Goal: Register for event/course

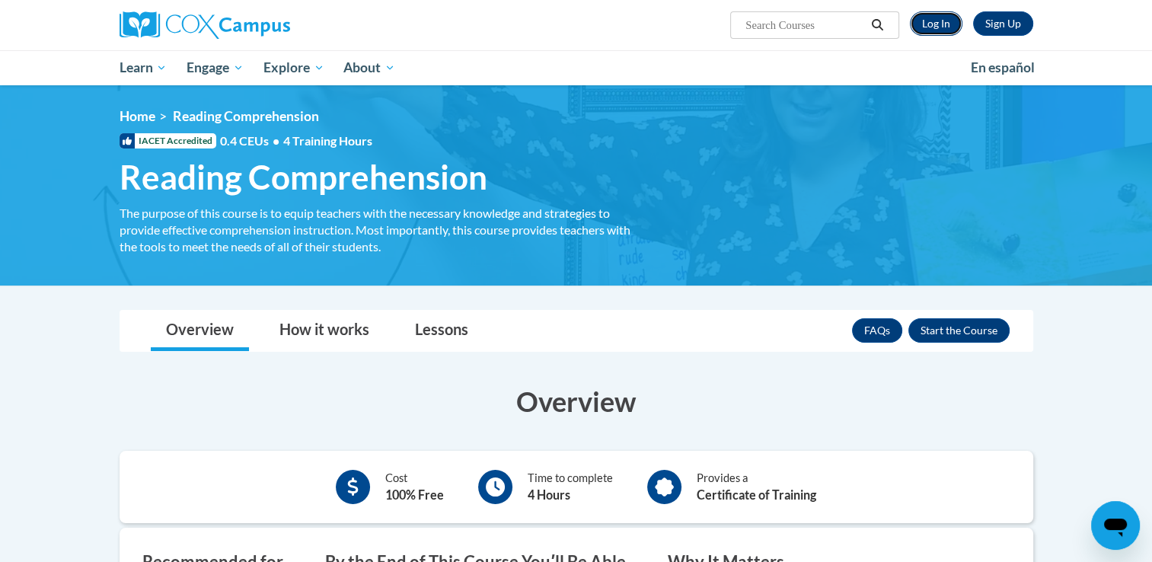
click at [929, 20] on link "Log In" at bounding box center [936, 23] width 53 height 24
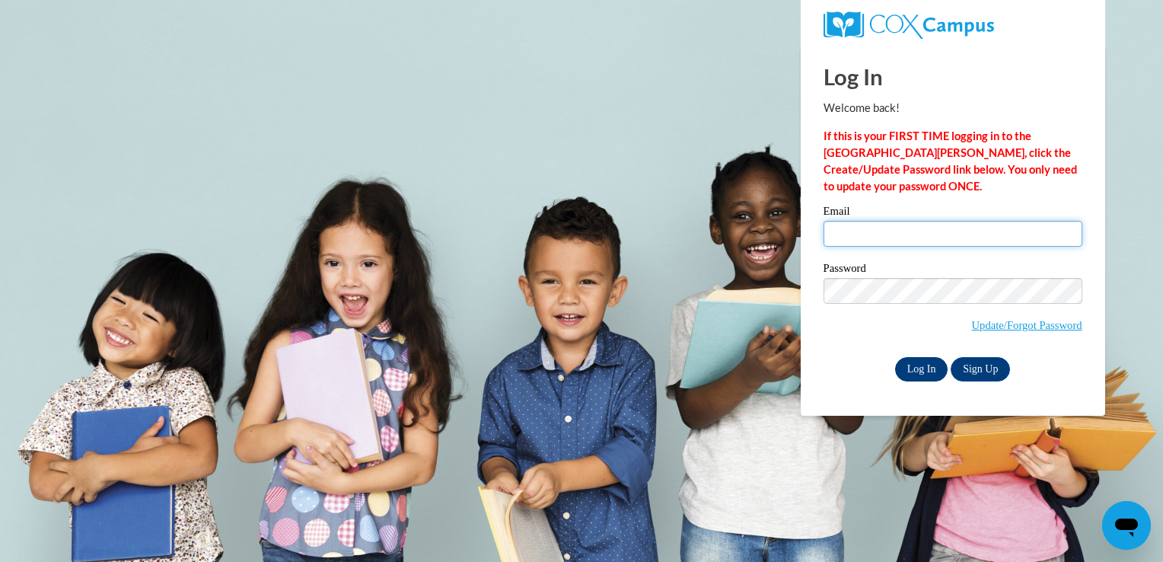
type input "[EMAIL_ADDRESS][DOMAIN_NAME]"
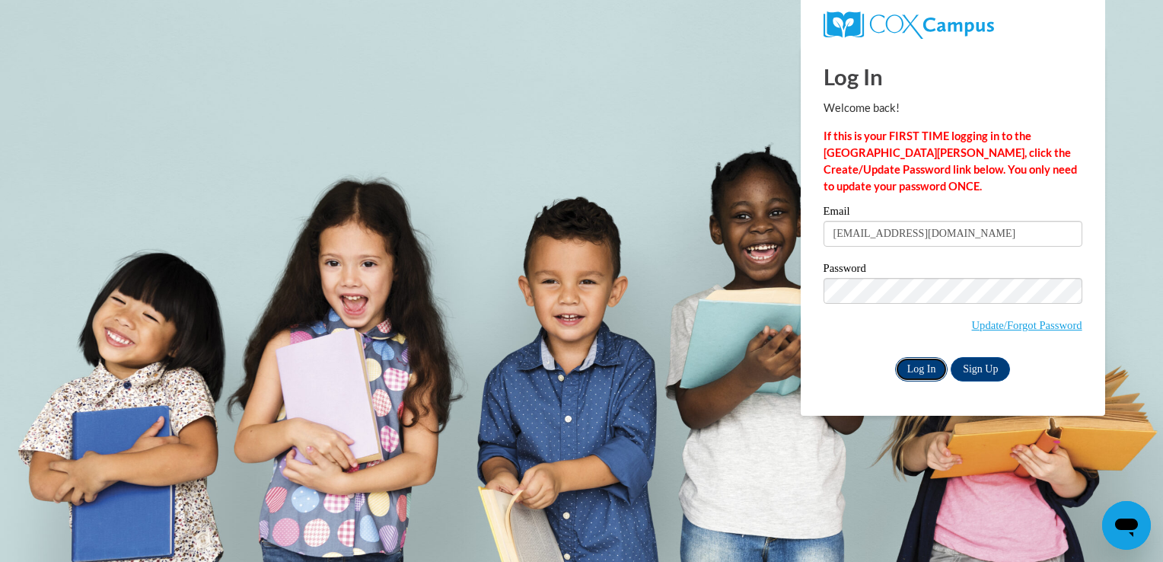
click at [923, 366] on input "Log In" at bounding box center [921, 369] width 53 height 24
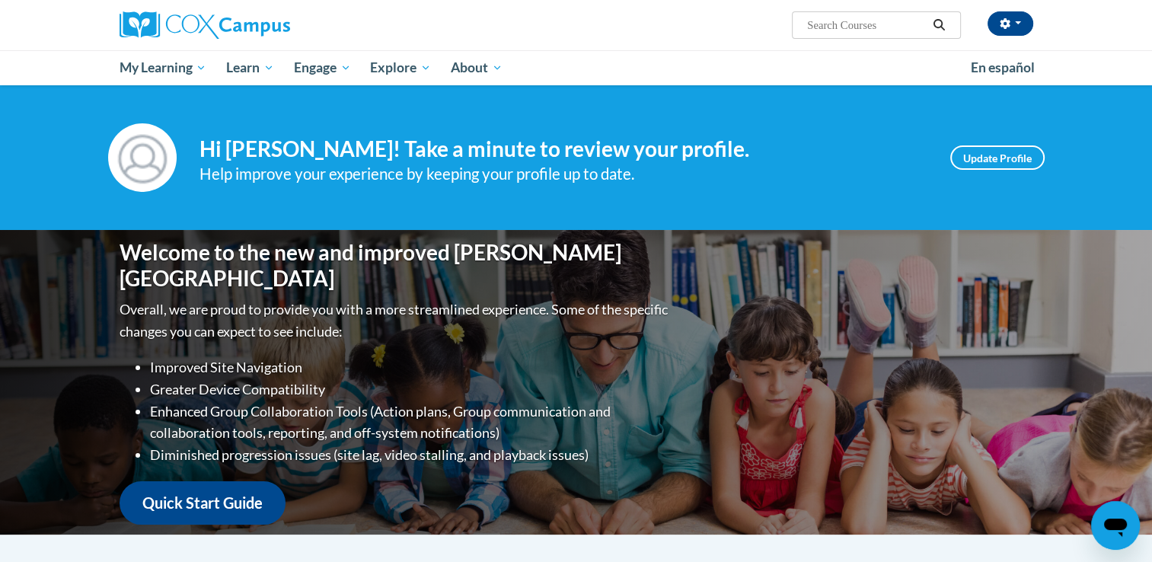
click at [842, 18] on input "Search..." at bounding box center [866, 25] width 122 height 18
type input "reading comprehension"
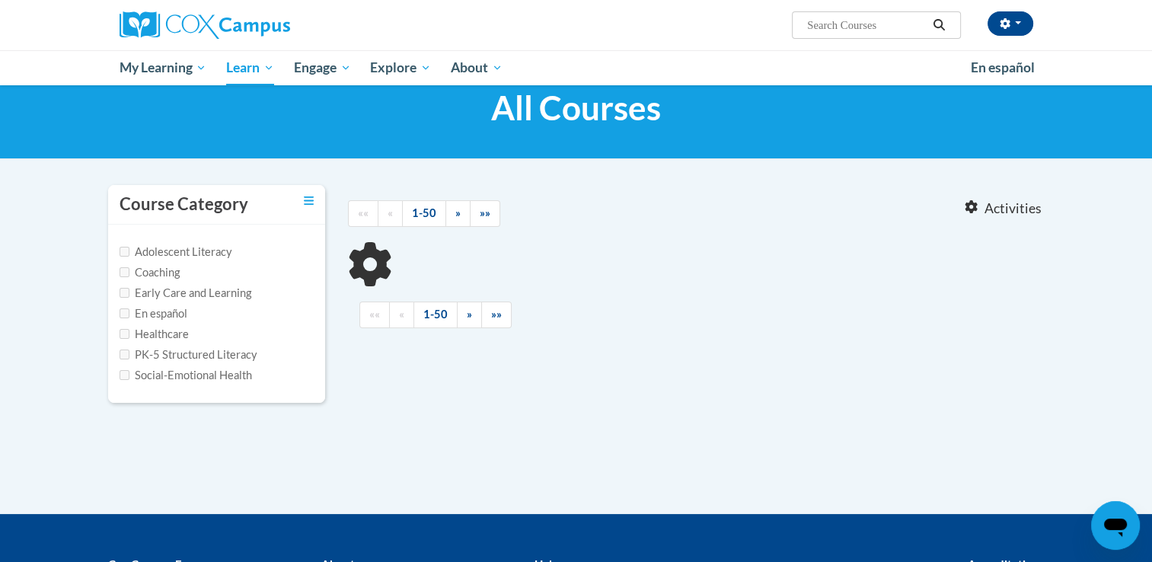
type input "reading comprehension"
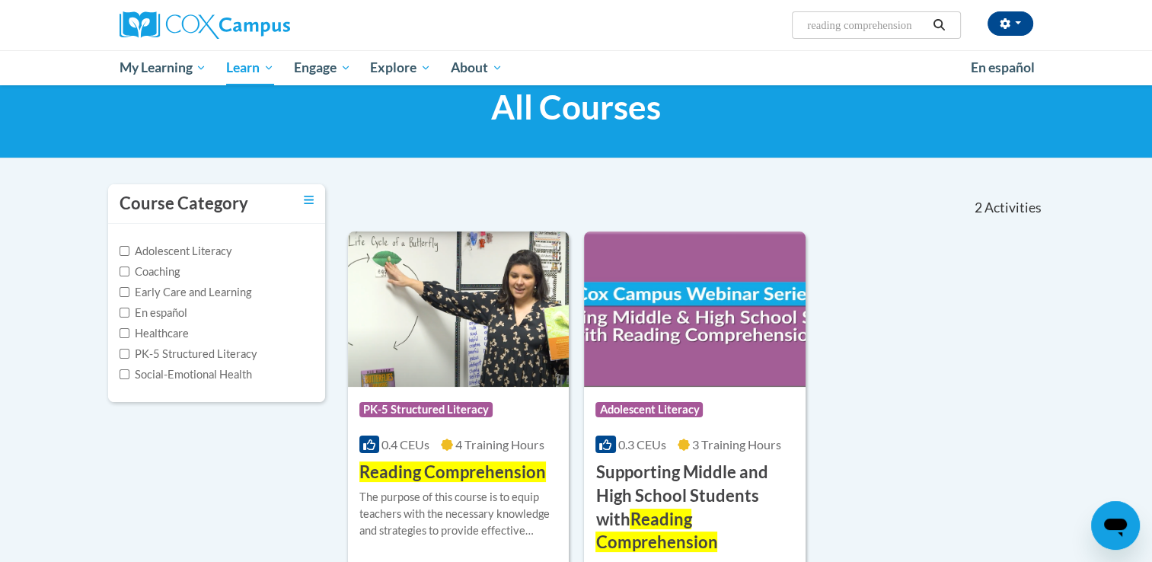
scroll to position [238, 0]
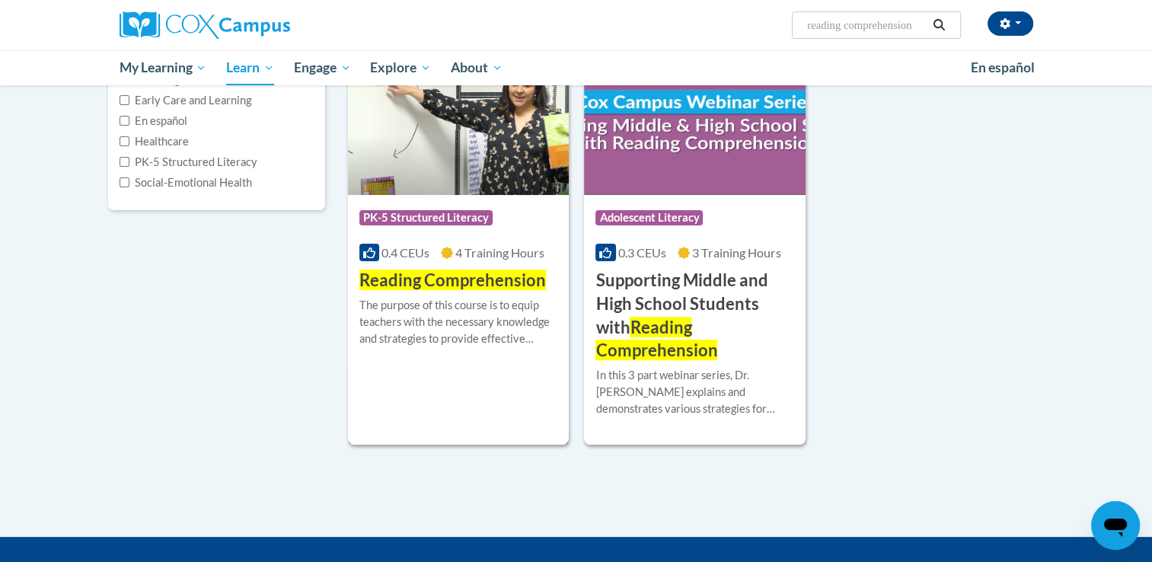
click at [489, 238] on div "Course Category: PK-5 Structured Literacy 0.4 CEUs 4 Training Hours COURSE Read…" at bounding box center [459, 243] width 222 height 97
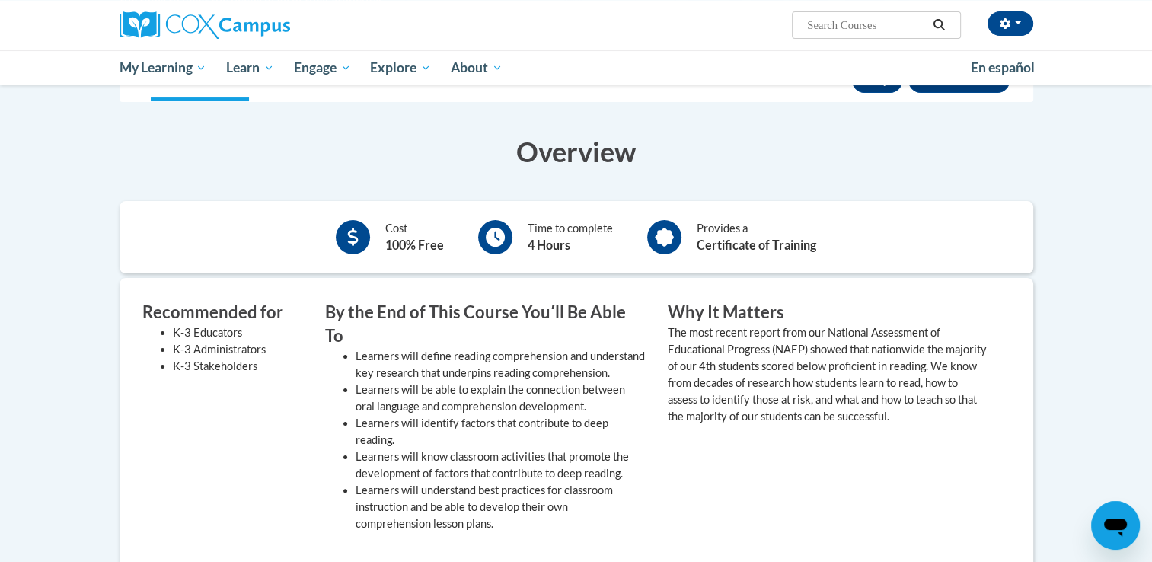
scroll to position [189, 0]
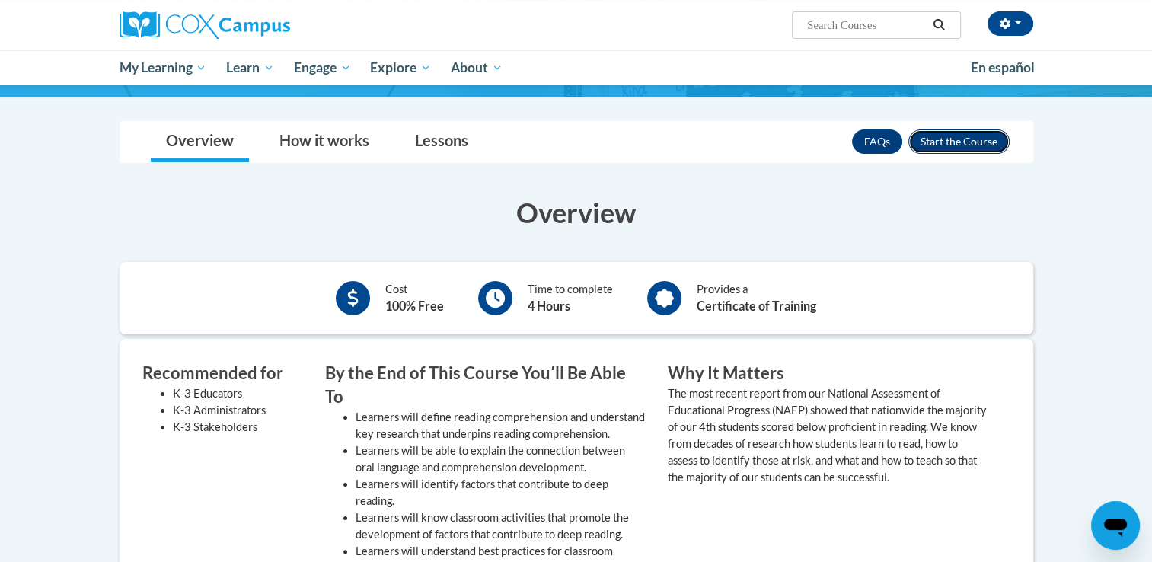
click at [961, 139] on button "Enroll" at bounding box center [958, 141] width 101 height 24
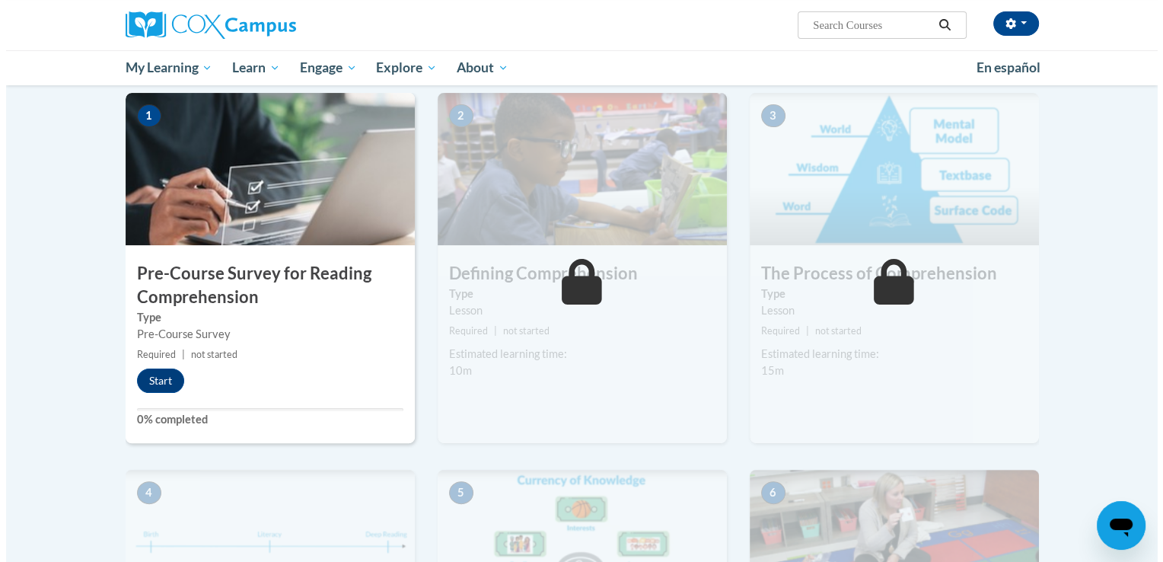
scroll to position [313, 0]
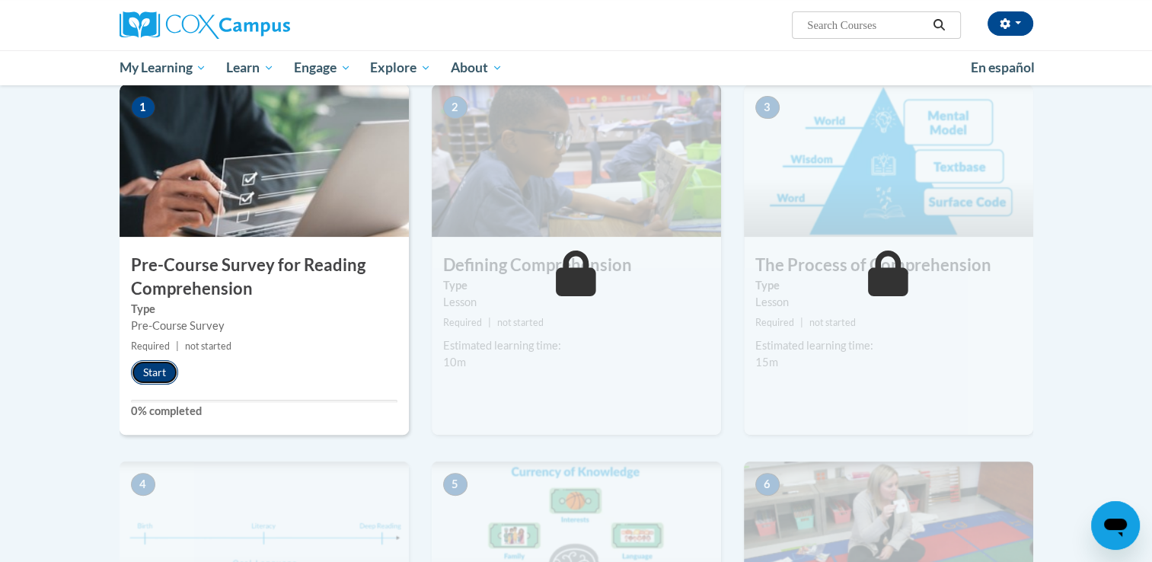
click at [148, 360] on button "Start" at bounding box center [154, 372] width 47 height 24
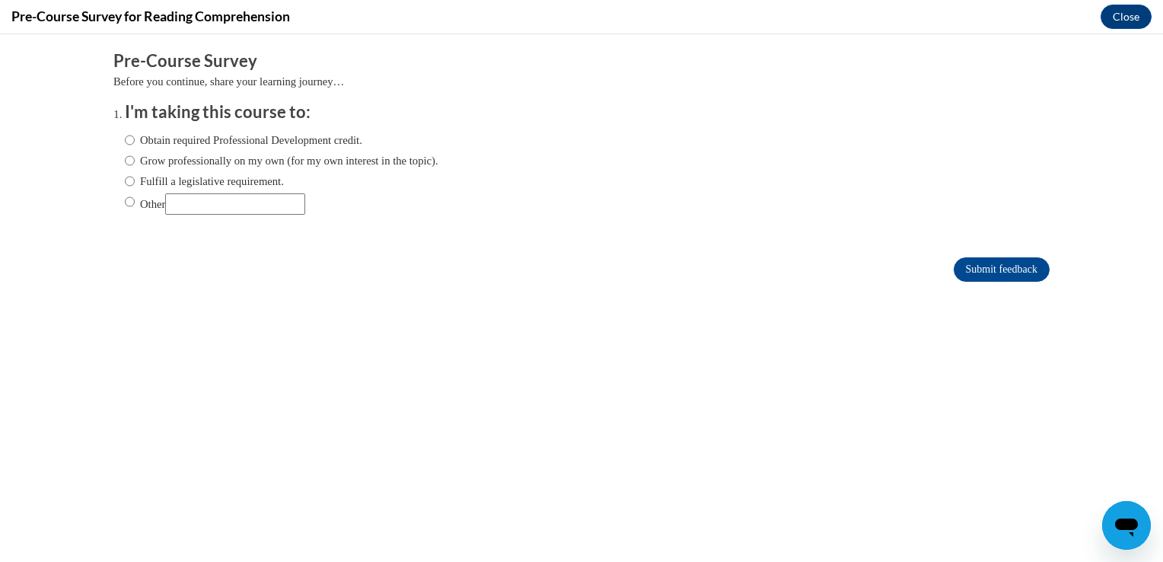
scroll to position [0, 0]
click at [125, 138] on input "Obtain required Professional Development credit." at bounding box center [130, 140] width 10 height 17
radio input "true"
click at [975, 269] on input "Submit feedback" at bounding box center [1002, 269] width 96 height 24
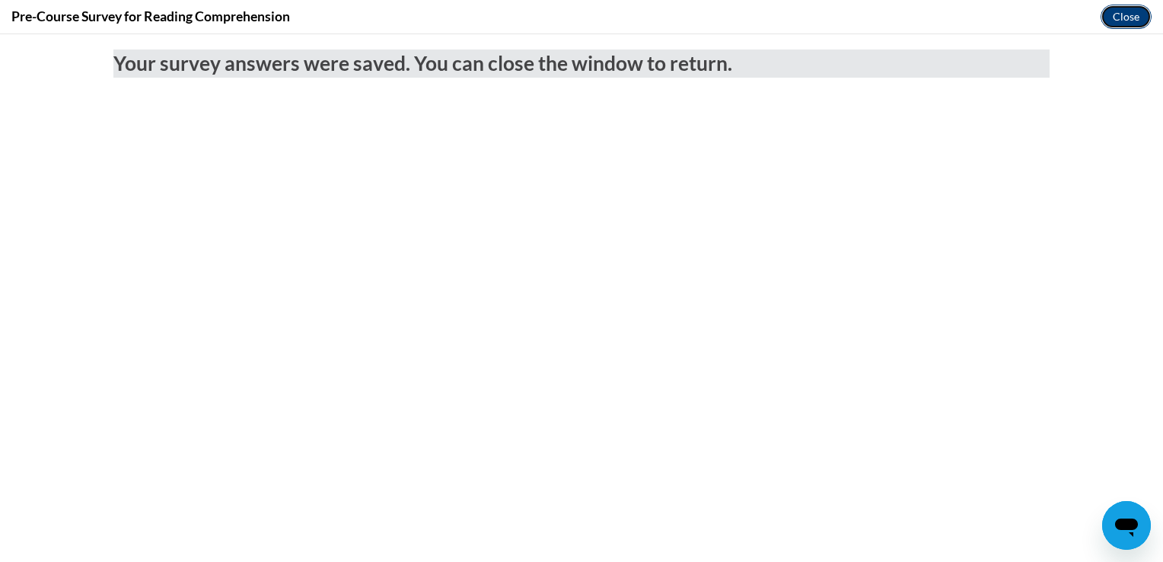
click at [1116, 8] on button "Close" at bounding box center [1126, 17] width 51 height 24
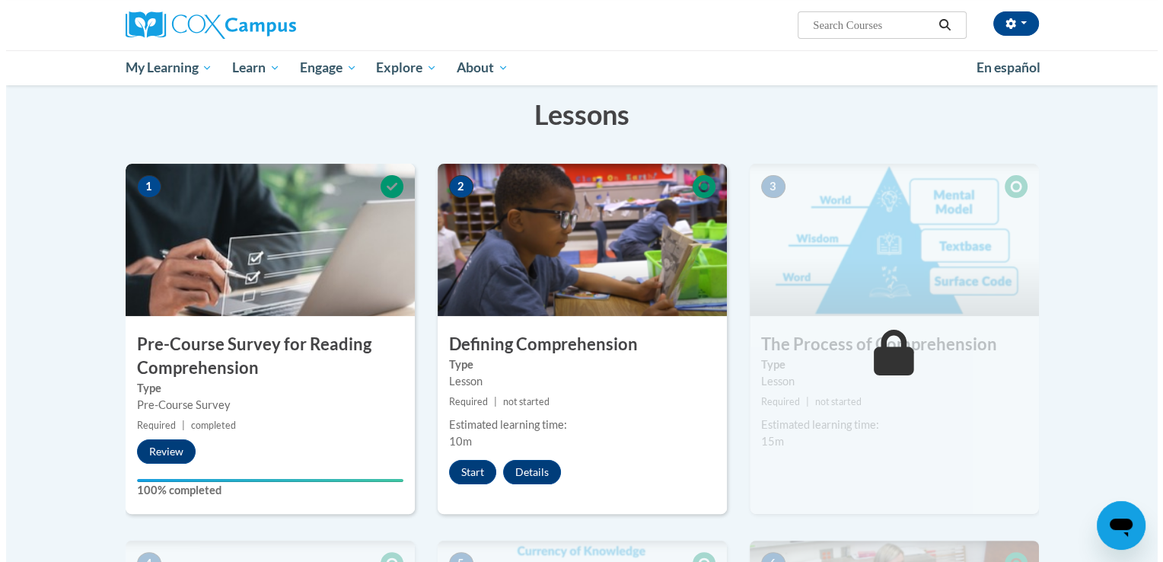
scroll to position [236, 0]
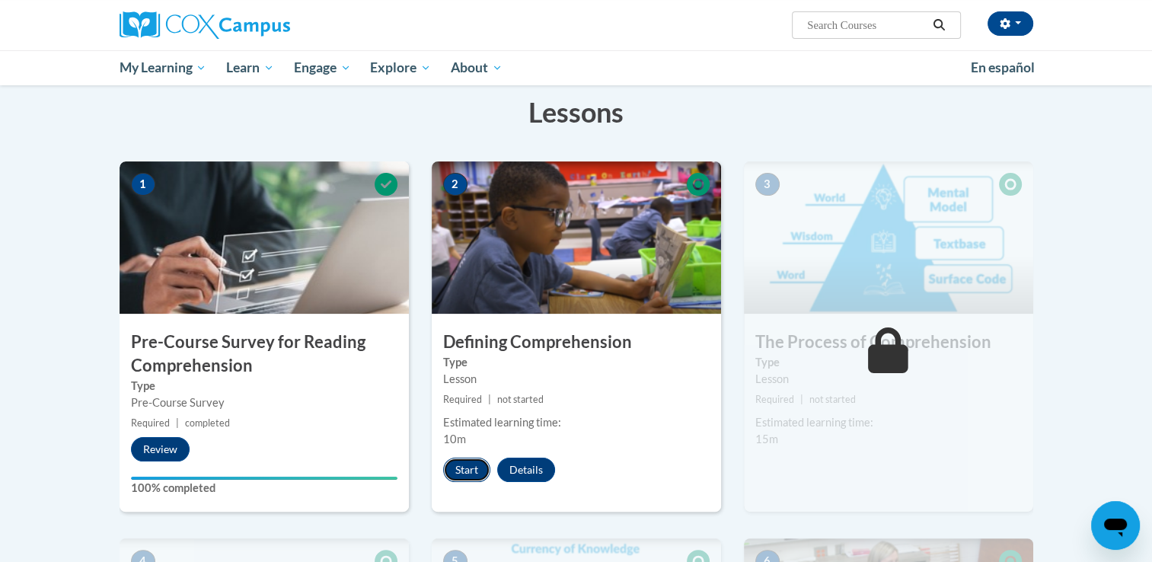
click at [463, 471] on button "Start" at bounding box center [466, 470] width 47 height 24
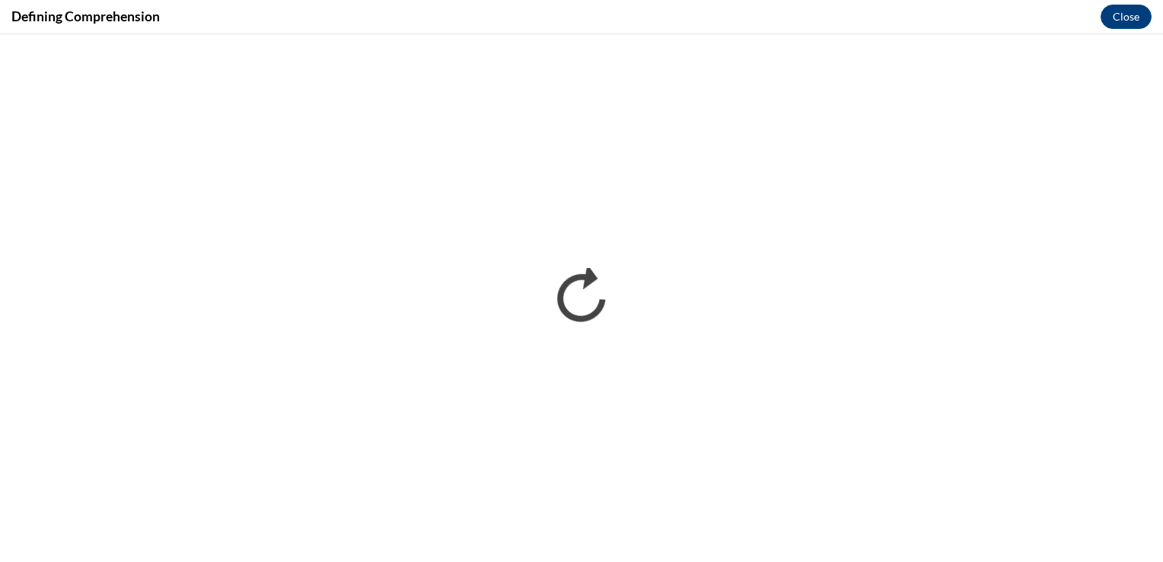
scroll to position [0, 0]
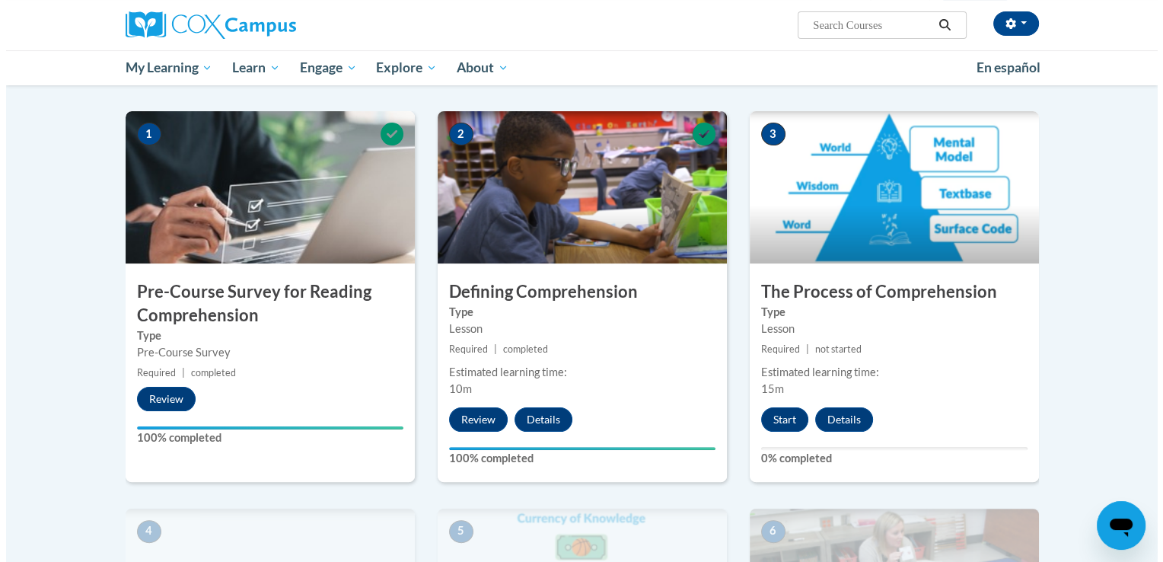
scroll to position [289, 0]
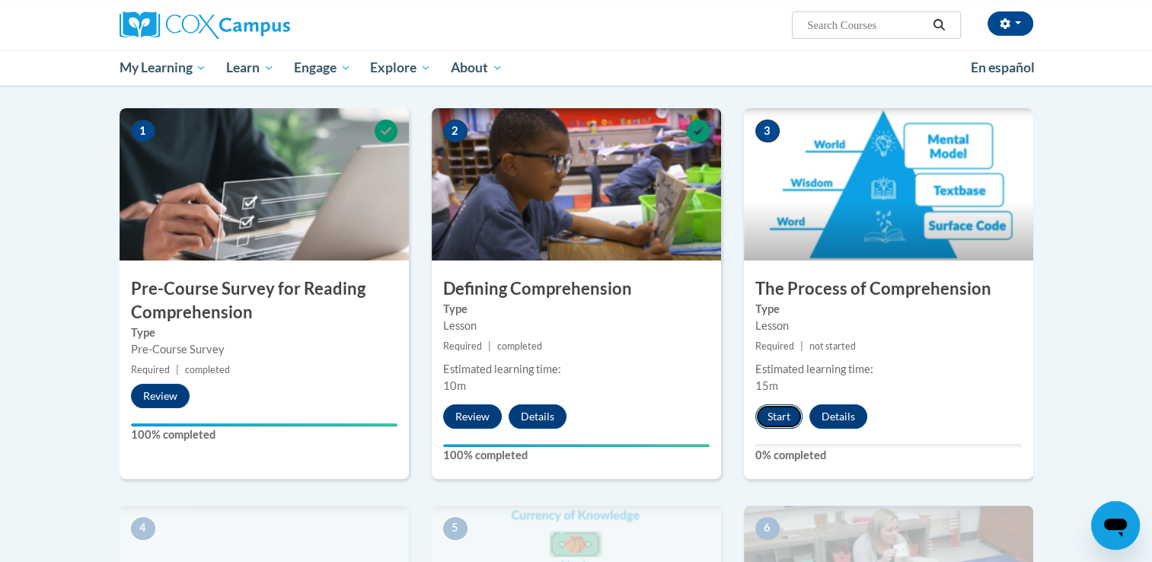
click at [760, 422] on button "Start" at bounding box center [778, 416] width 47 height 24
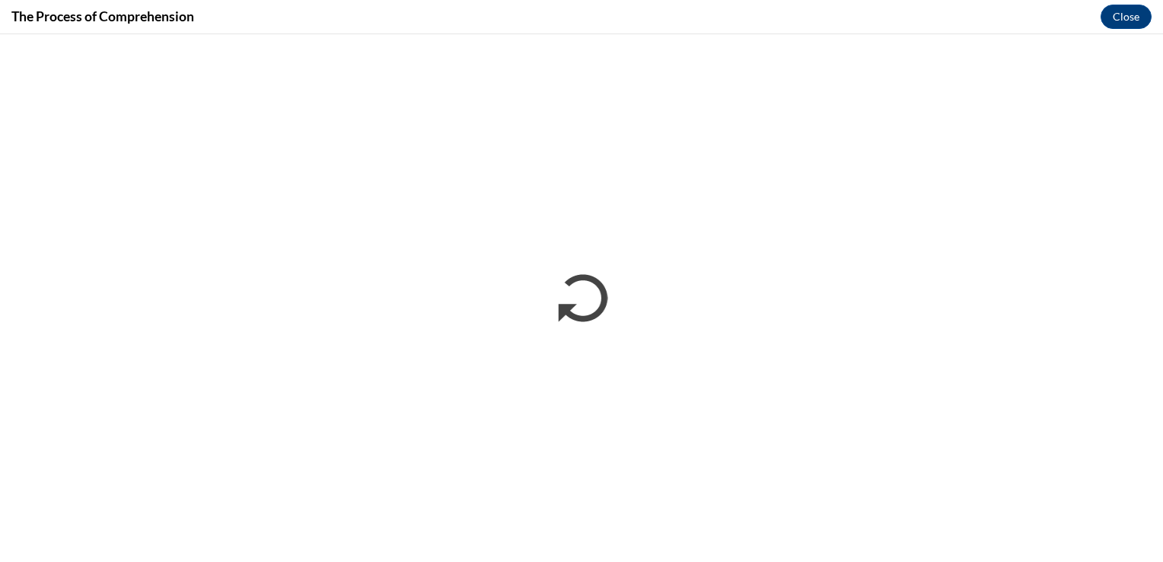
scroll to position [0, 0]
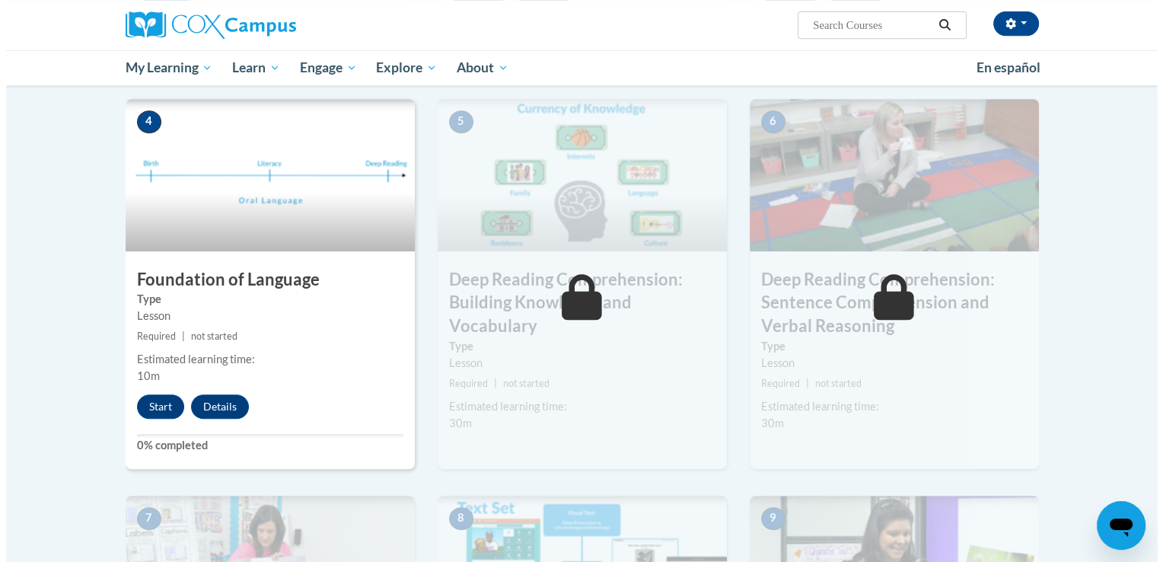
scroll to position [697, 0]
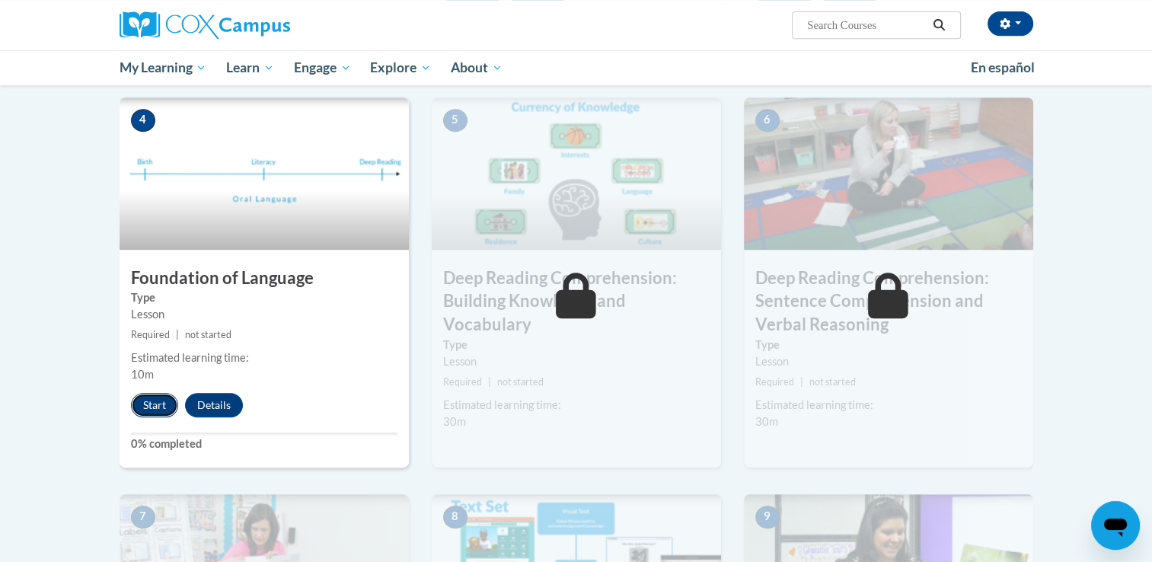
click at [167, 401] on button "Start" at bounding box center [154, 405] width 47 height 24
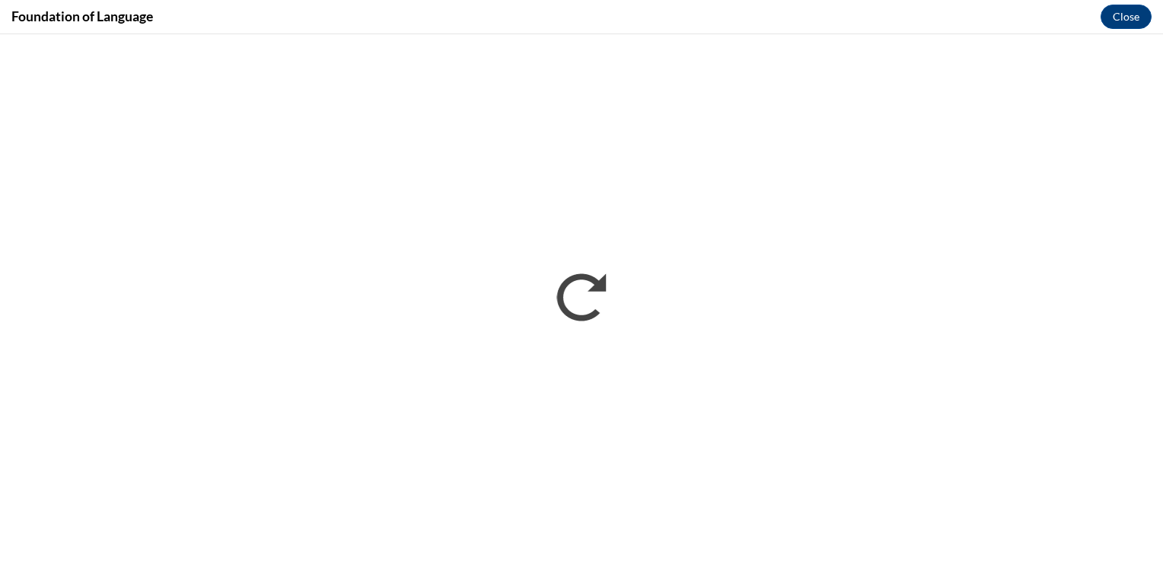
scroll to position [0, 0]
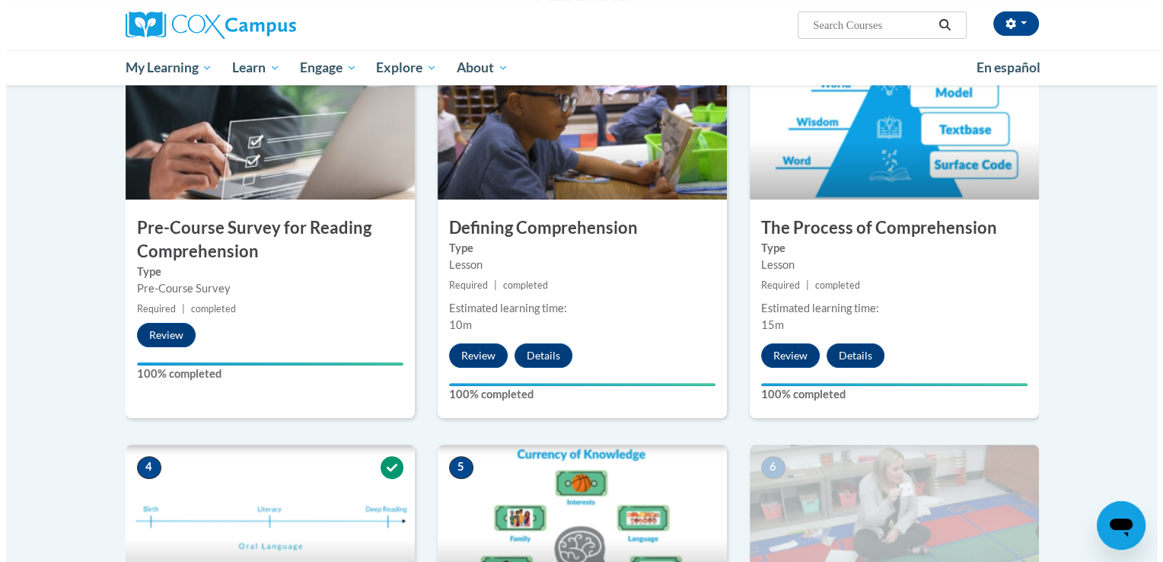
scroll to position [769, 0]
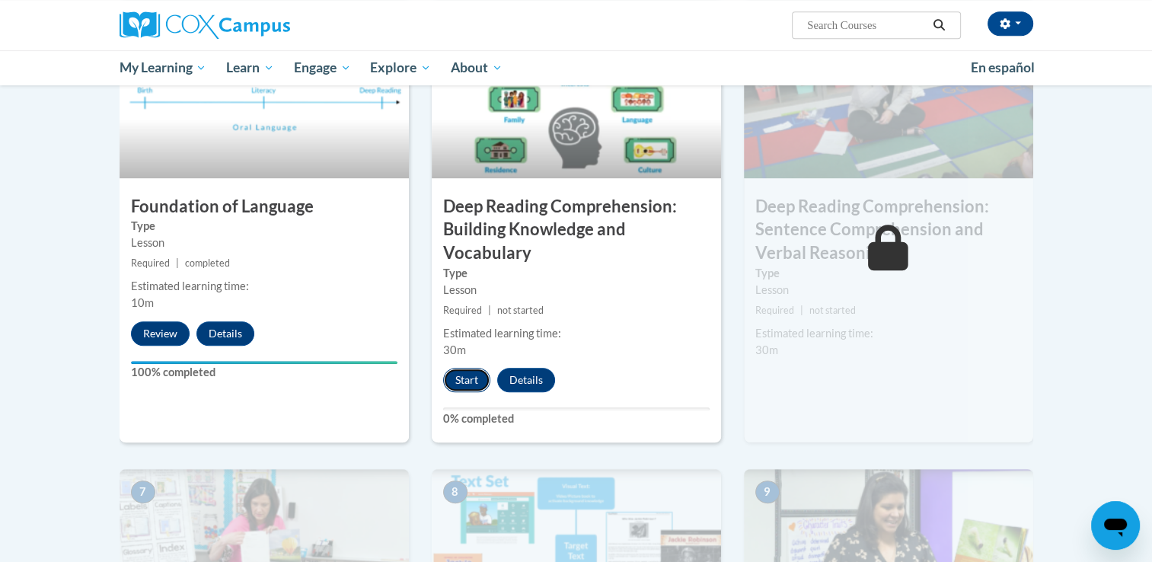
click at [481, 374] on button "Start" at bounding box center [466, 380] width 47 height 24
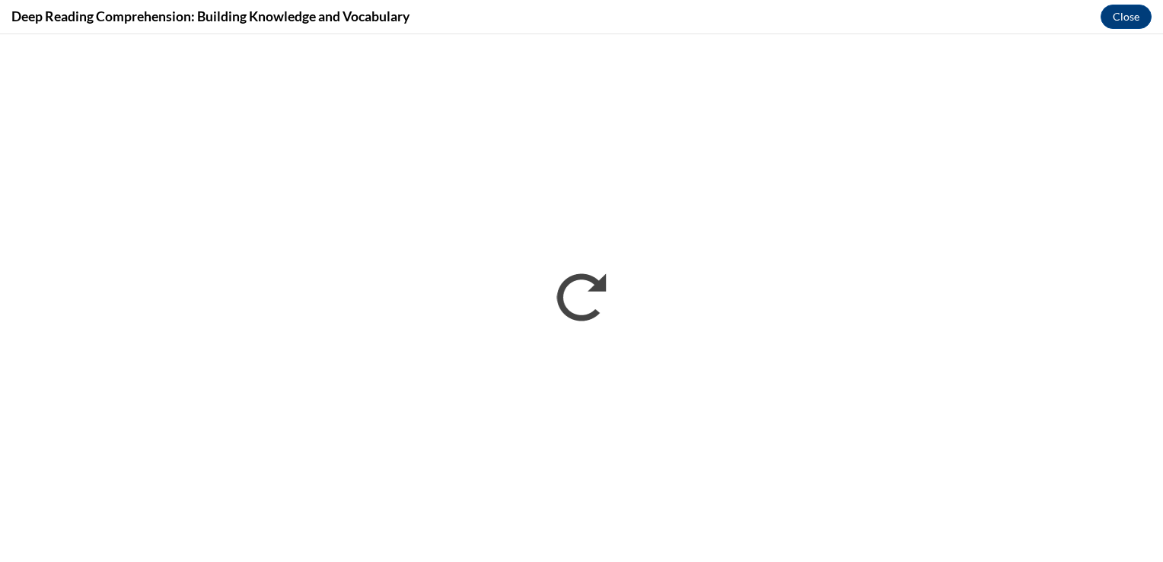
scroll to position [0, 0]
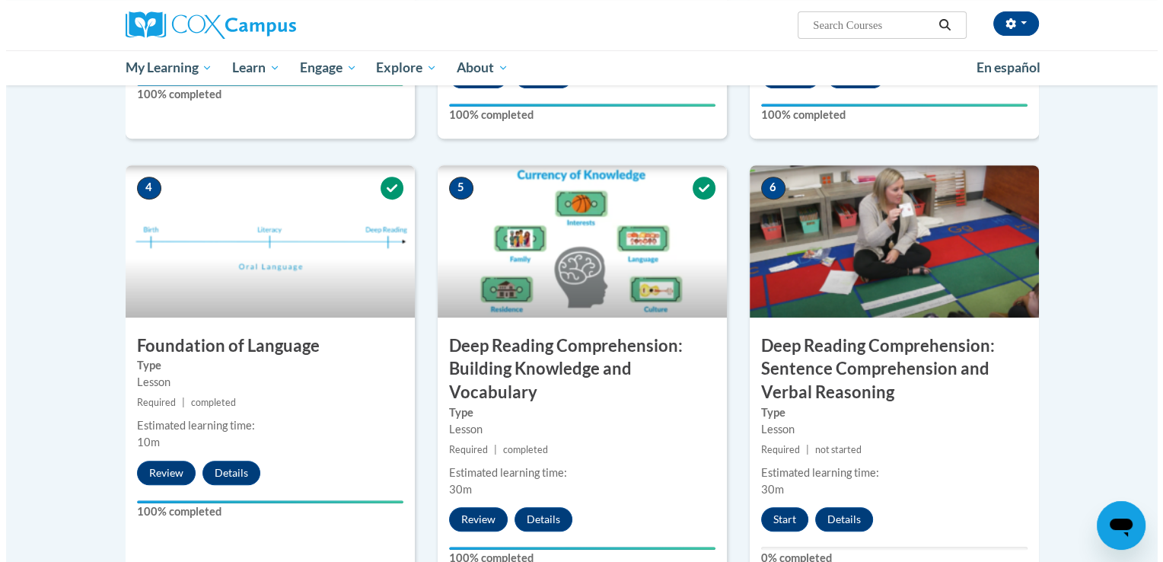
scroll to position [825, 0]
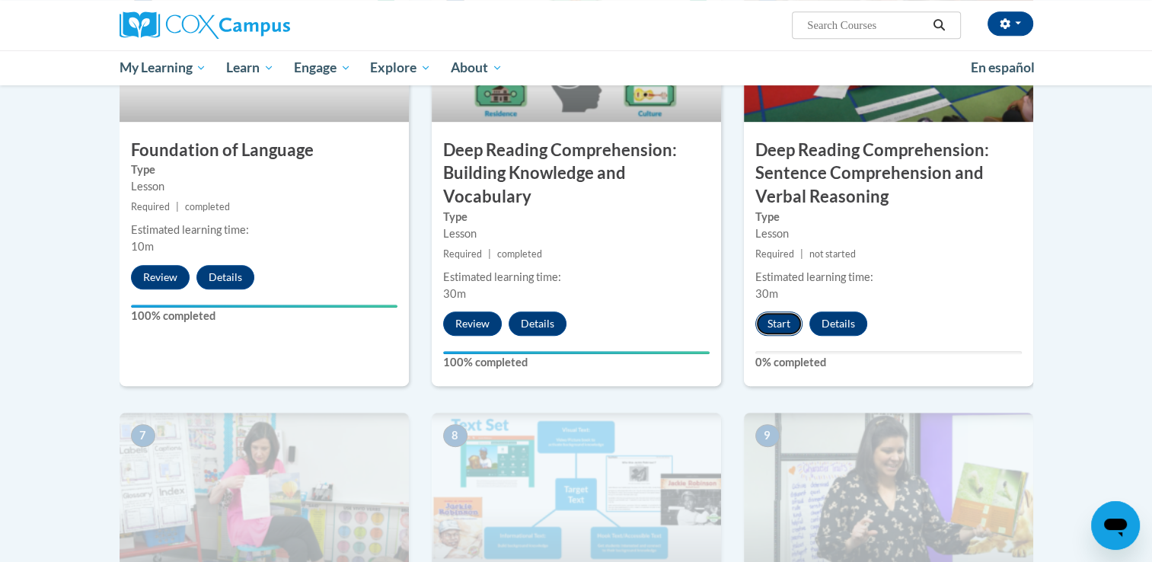
click at [778, 321] on button "Start" at bounding box center [778, 323] width 47 height 24
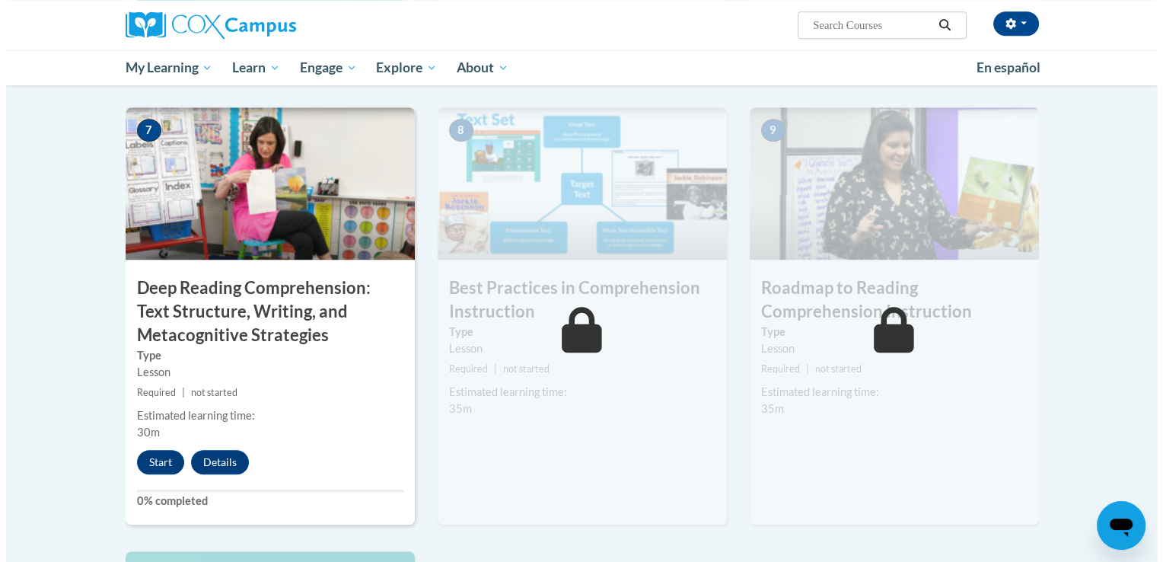
scroll to position [1131, 0]
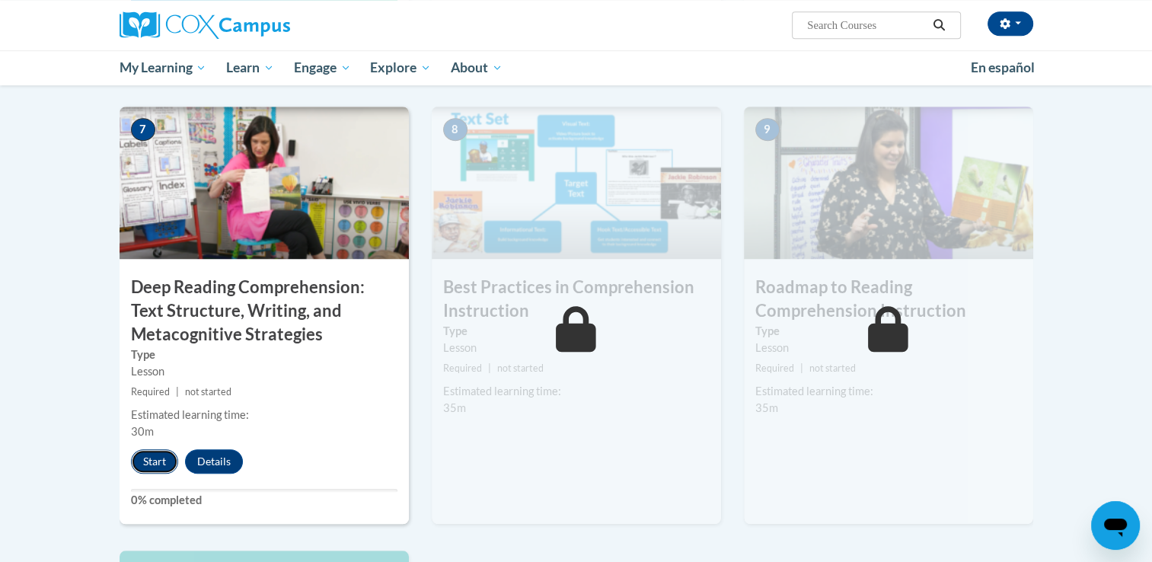
click at [155, 471] on button "Start" at bounding box center [154, 461] width 47 height 24
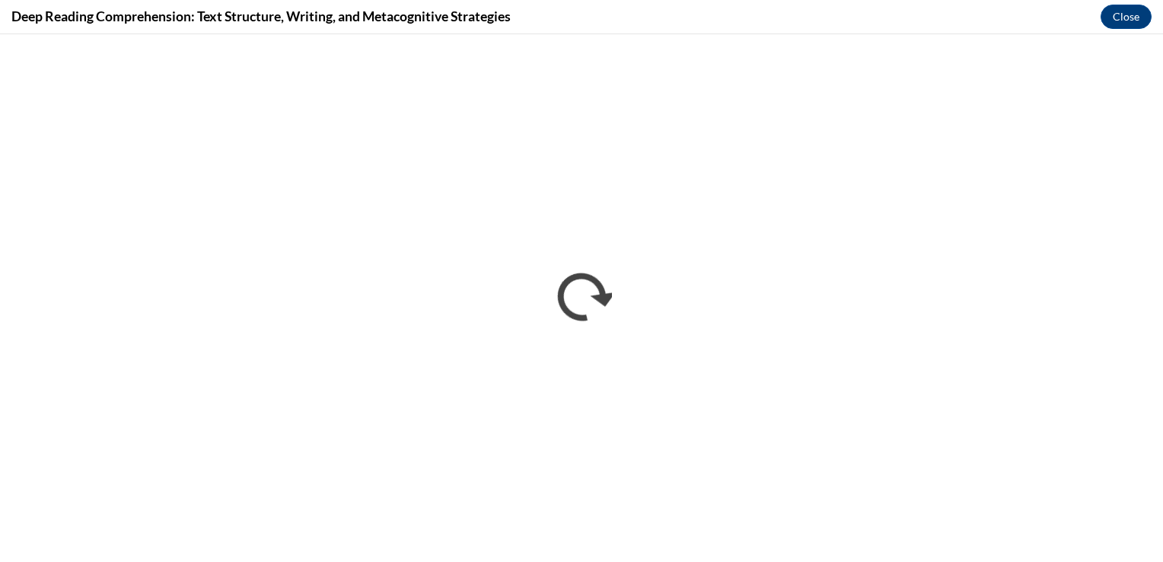
scroll to position [0, 0]
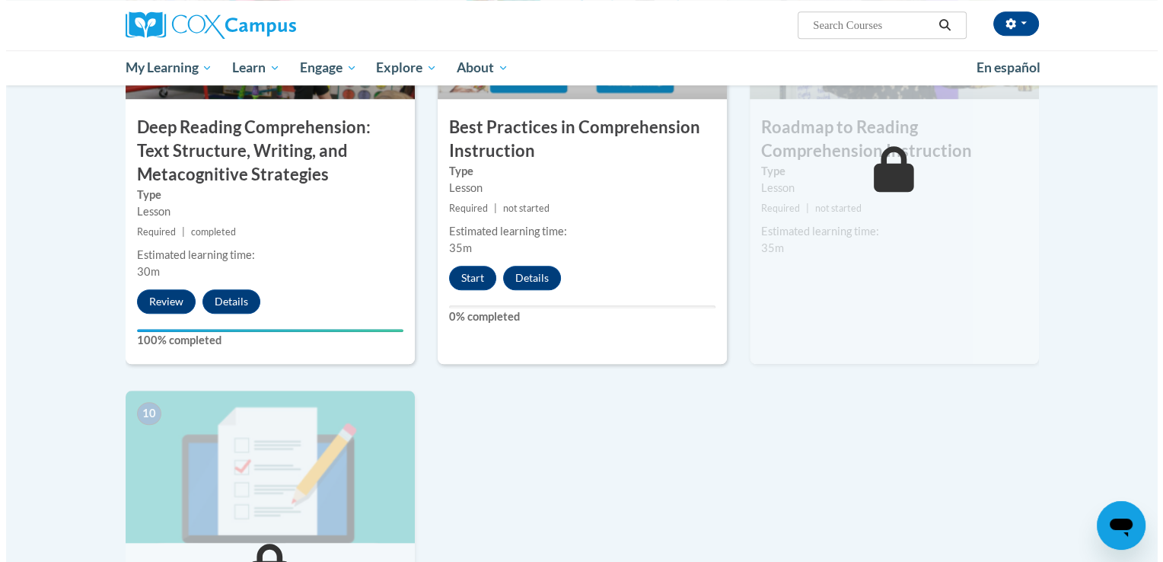
scroll to position [1364, 0]
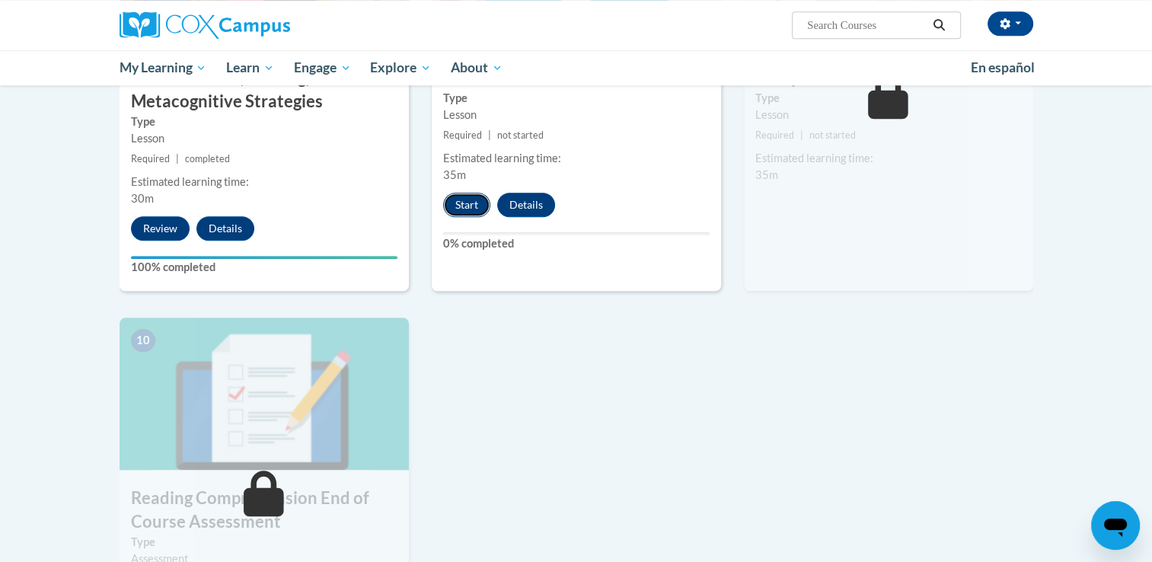
click at [460, 208] on button "Start" at bounding box center [466, 205] width 47 height 24
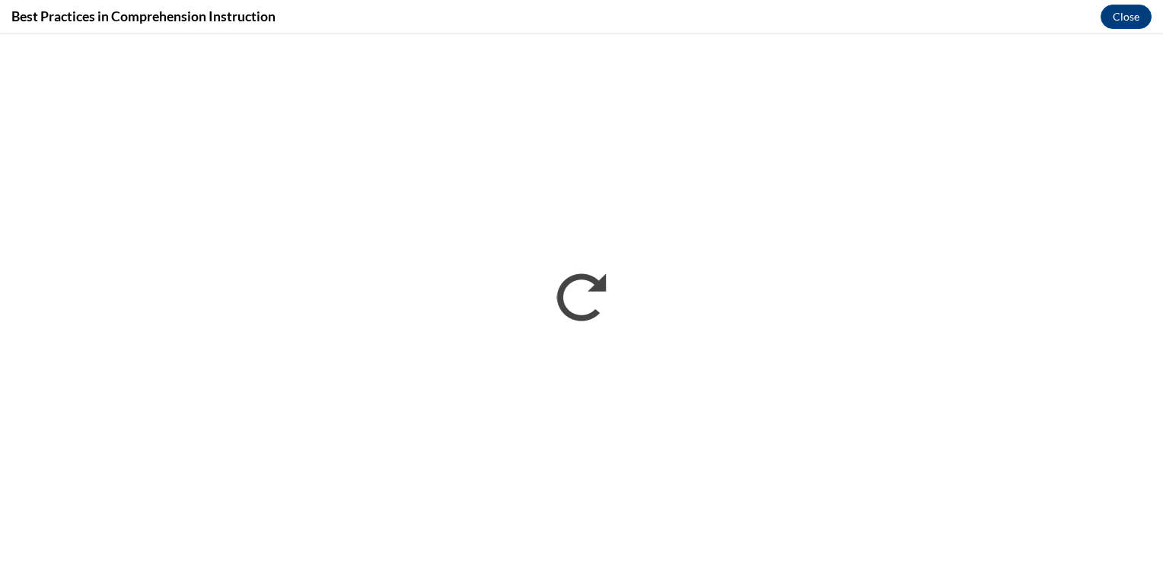
scroll to position [0, 0]
